Goal: Check status: Check status

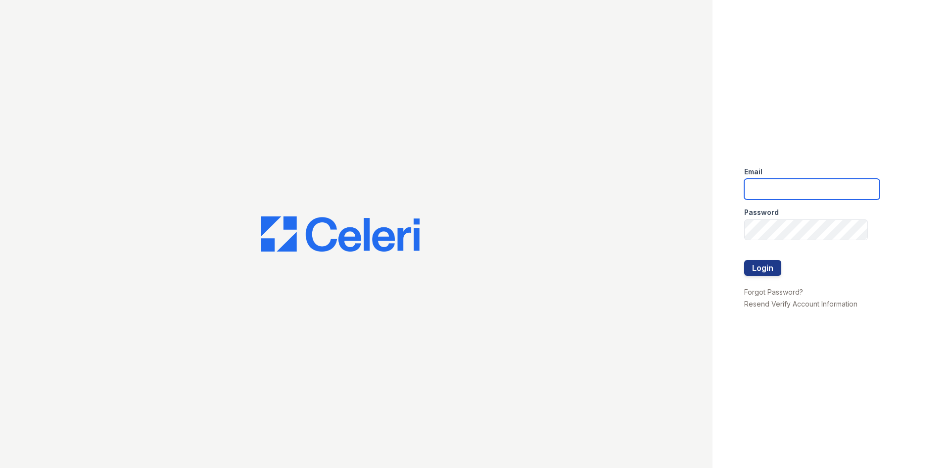
drag, startPoint x: 764, startPoint y: 191, endPoint x: 730, endPoint y: 216, distance: 41.8
click at [764, 191] on input "email" at bounding box center [812, 189] width 136 height 21
drag, startPoint x: 531, startPoint y: 319, endPoint x: 537, endPoint y: 369, distance: 50.4
click at [531, 319] on div at bounding box center [356, 234] width 713 height 468
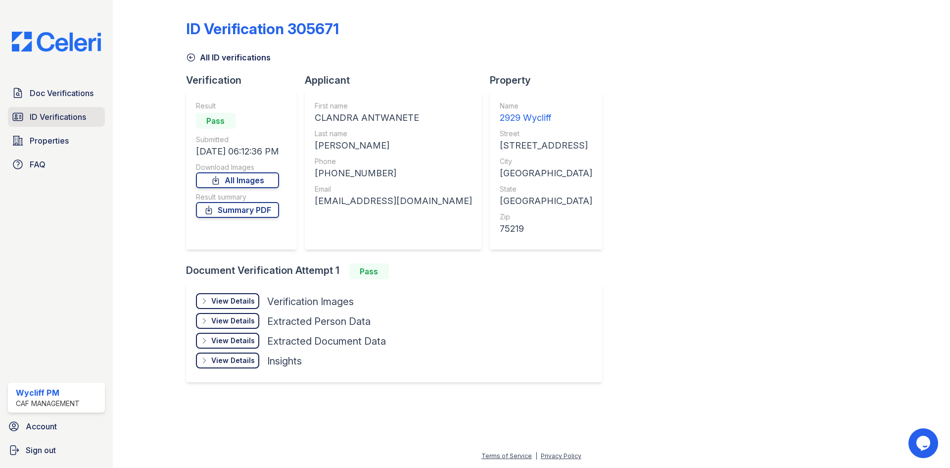
click at [75, 116] on span "ID Verifications" at bounding box center [58, 117] width 56 height 12
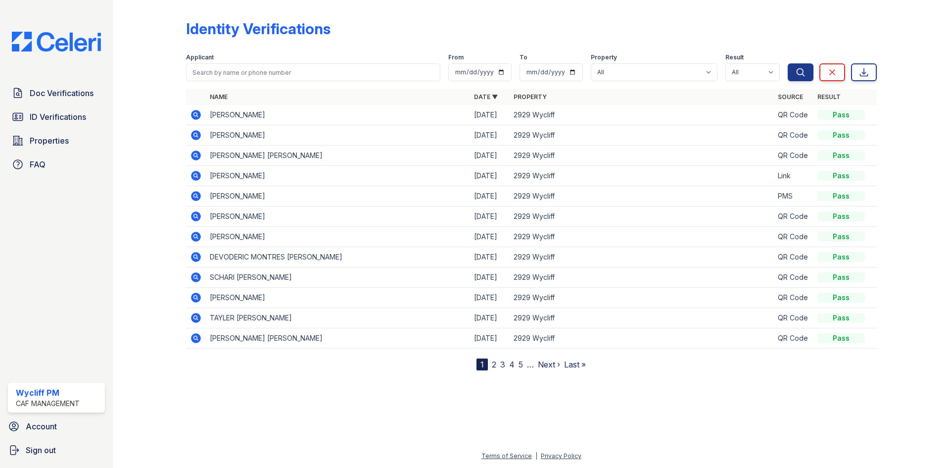
click at [339, 61] on div "Applicant" at bounding box center [313, 58] width 254 height 10
click at [338, 64] on input "search" at bounding box center [313, 72] width 254 height 18
type input "c"
type input "[PERSON_NAME]"
click at [788, 63] on button "Search" at bounding box center [801, 72] width 26 height 18
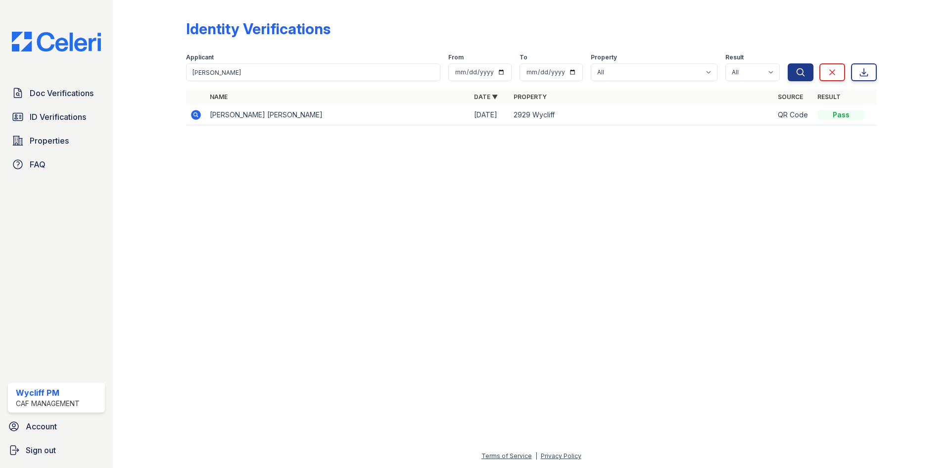
click at [191, 113] on icon at bounding box center [196, 115] width 12 height 12
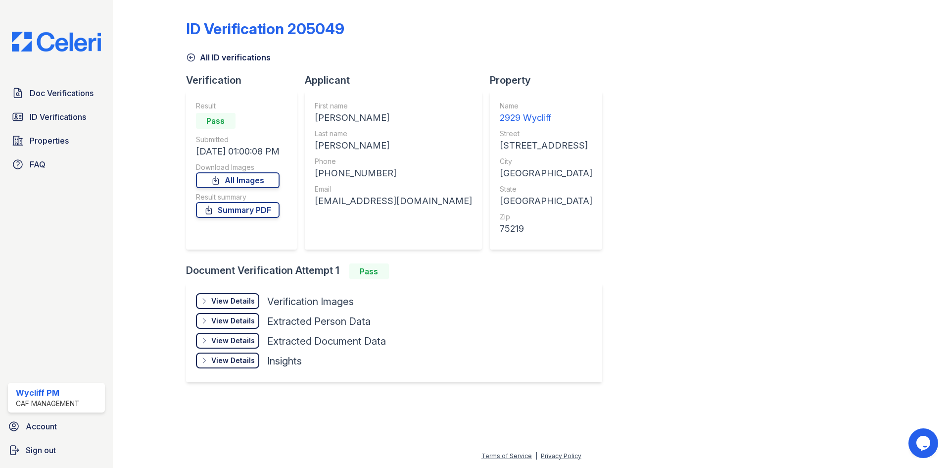
click at [221, 308] on div "View Details Details" at bounding box center [227, 301] width 63 height 16
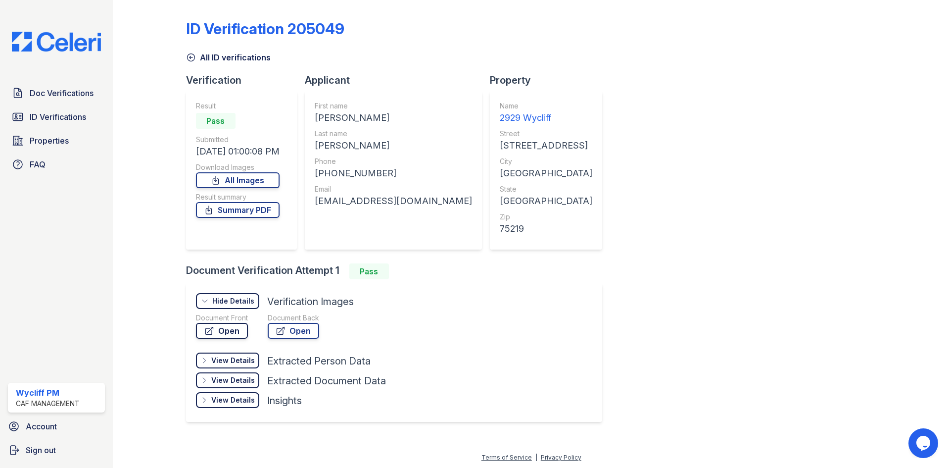
click at [210, 330] on icon at bounding box center [208, 330] width 7 height 7
